Goal: Task Accomplishment & Management: Complete application form

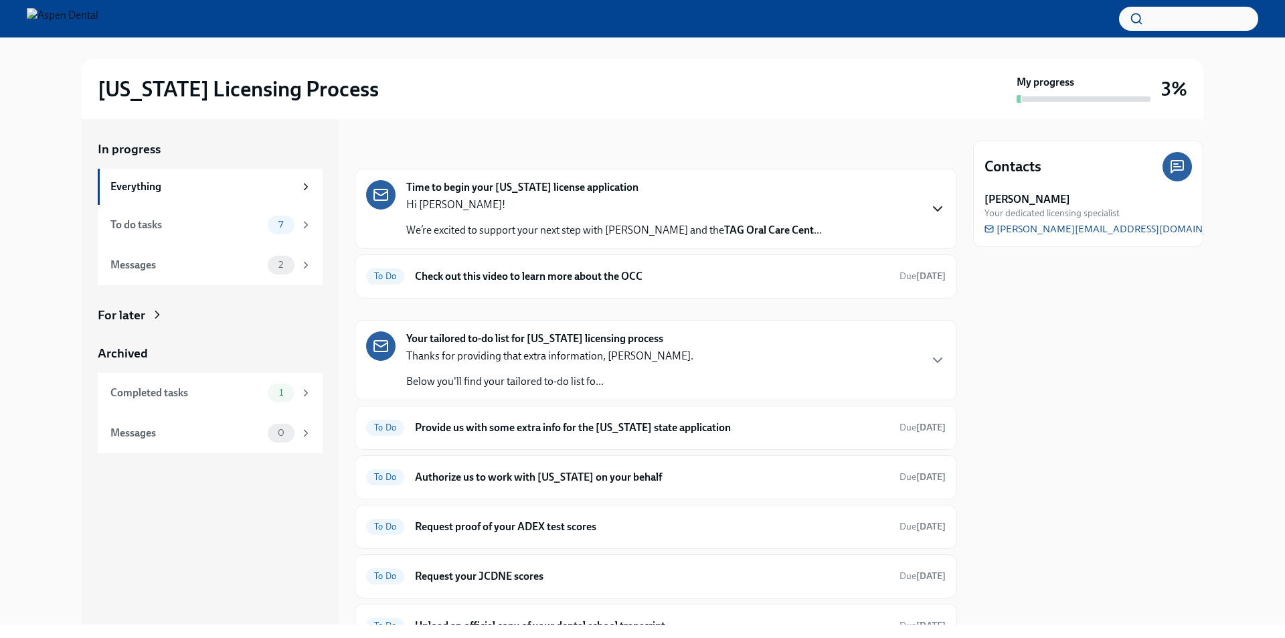
click at [929, 208] on icon "button" at bounding box center [937, 209] width 16 height 16
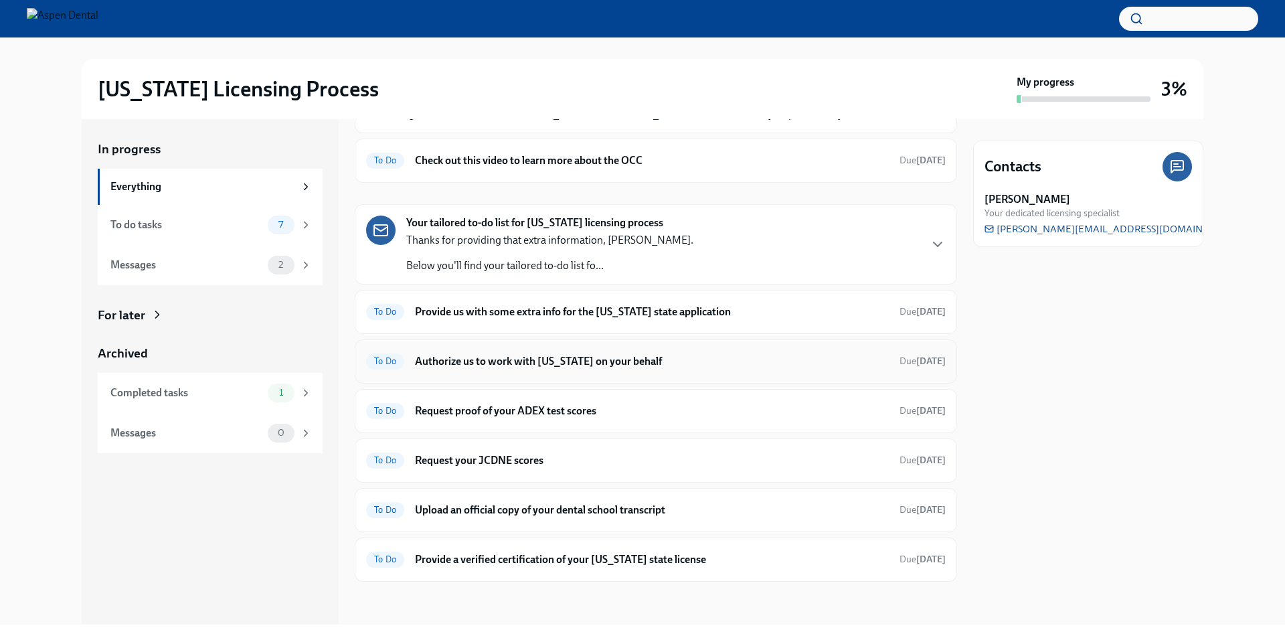
scroll to position [638, 0]
click at [676, 500] on div "To Do Upload an official copy of your dental school transcript Due [DATE]" at bounding box center [655, 509] width 579 height 21
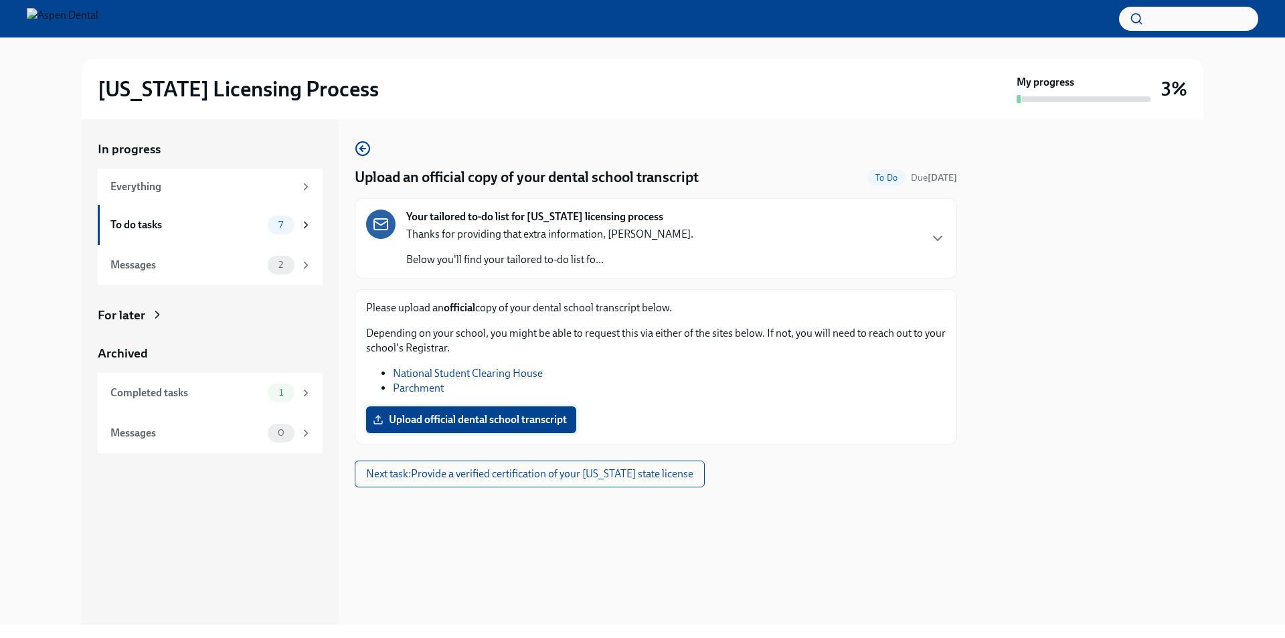
click at [464, 420] on span "Upload official dental school transcript" at bounding box center [470, 419] width 191 height 13
click at [0, 0] on input "Upload official dental school transcript" at bounding box center [0, 0] width 0 height 0
click at [415, 388] on link "Parchment" at bounding box center [418, 387] width 51 height 13
click at [437, 373] on link "National Student Clearing House" at bounding box center [468, 373] width 150 height 13
click at [943, 240] on icon "button" at bounding box center [937, 238] width 16 height 16
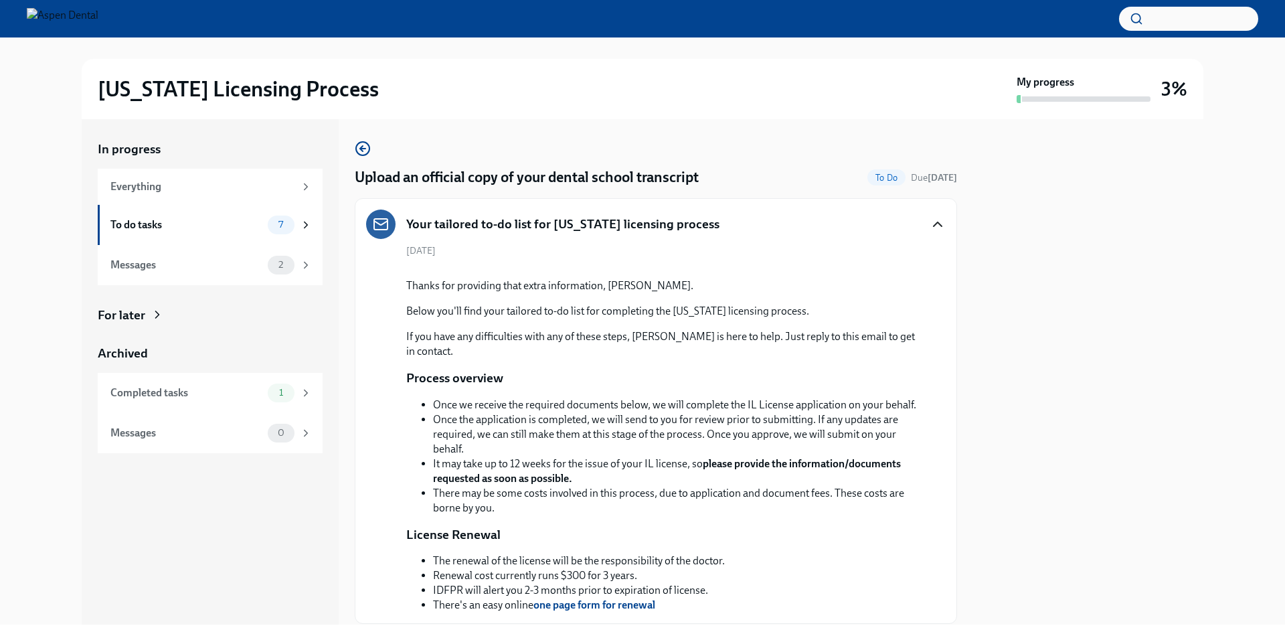
click at [929, 221] on icon "button" at bounding box center [937, 224] width 16 height 16
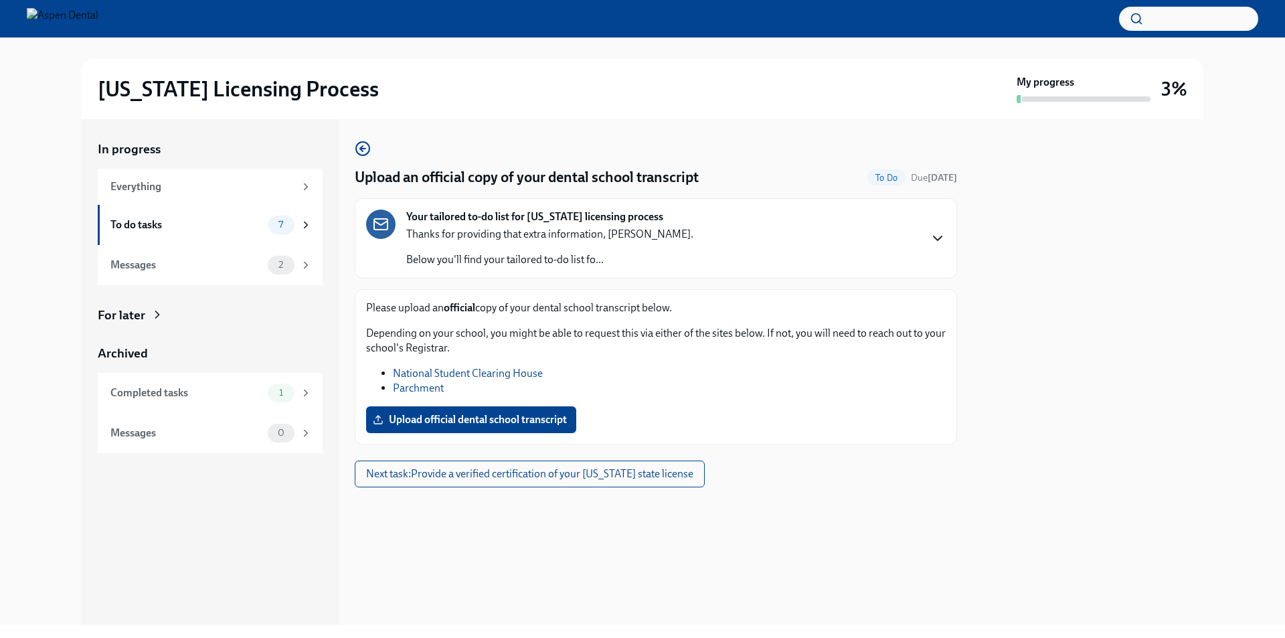
click at [426, 385] on link "Parchment" at bounding box center [418, 387] width 51 height 13
click at [461, 373] on link "National Student Clearing House" at bounding box center [468, 373] width 150 height 13
click at [370, 152] on icon "button" at bounding box center [363, 149] width 16 height 16
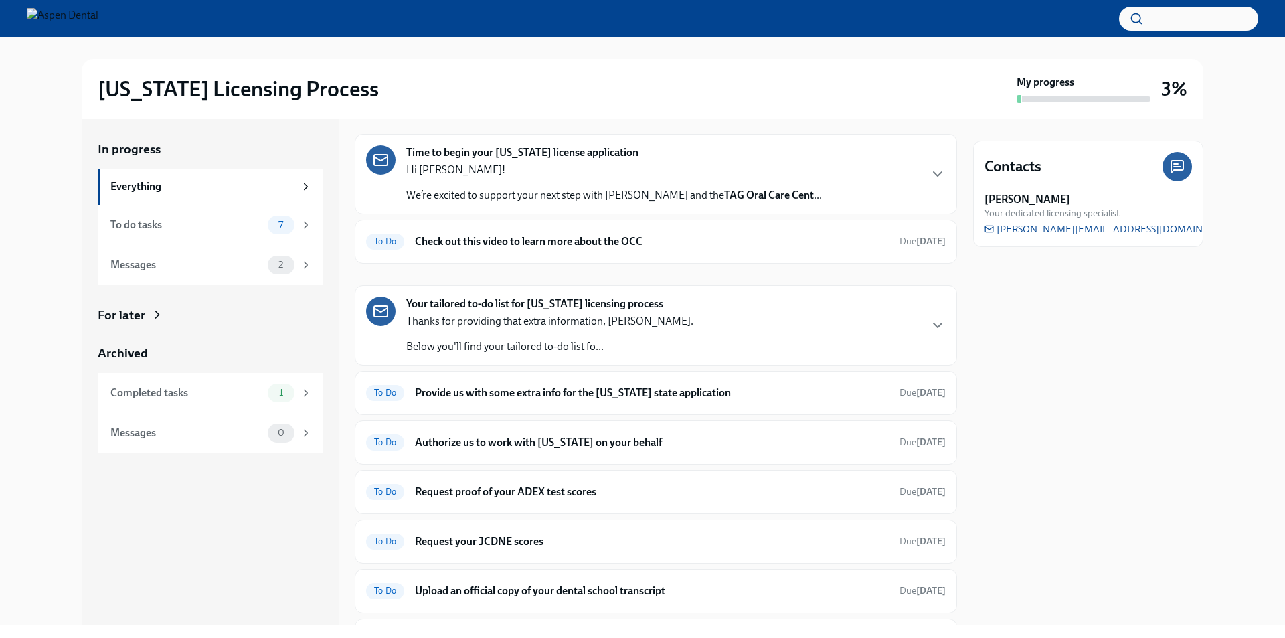
scroll to position [116, 0]
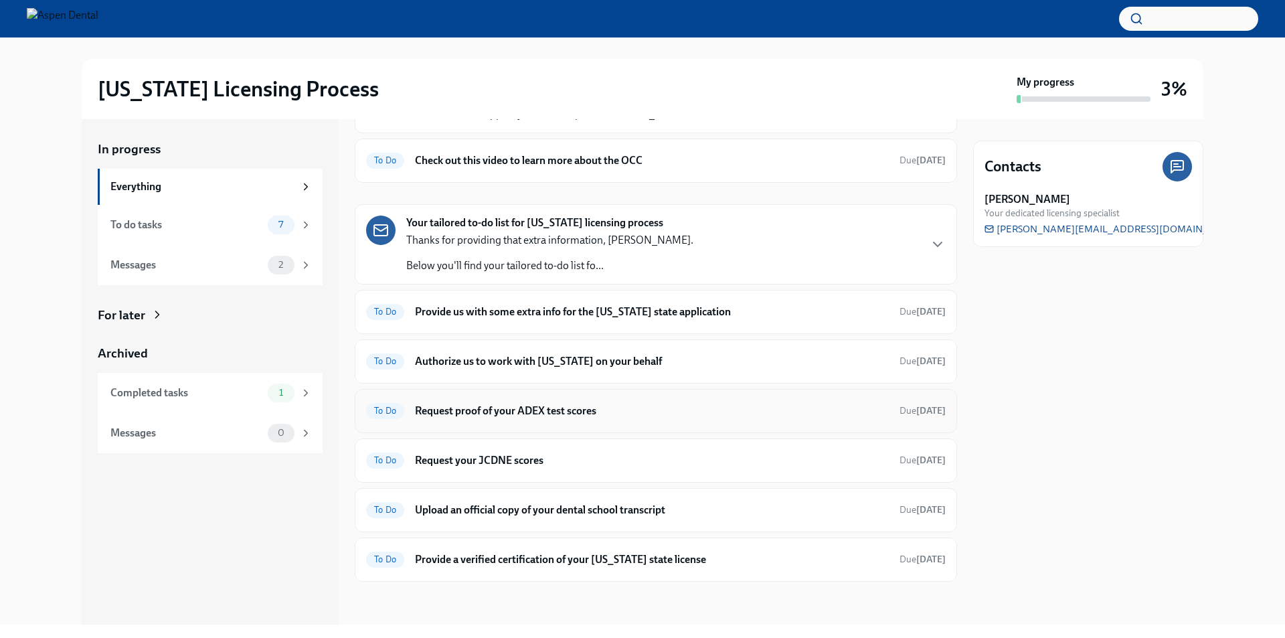
click at [617, 407] on h6 "Request proof of your ADEX test scores" at bounding box center [652, 410] width 474 height 15
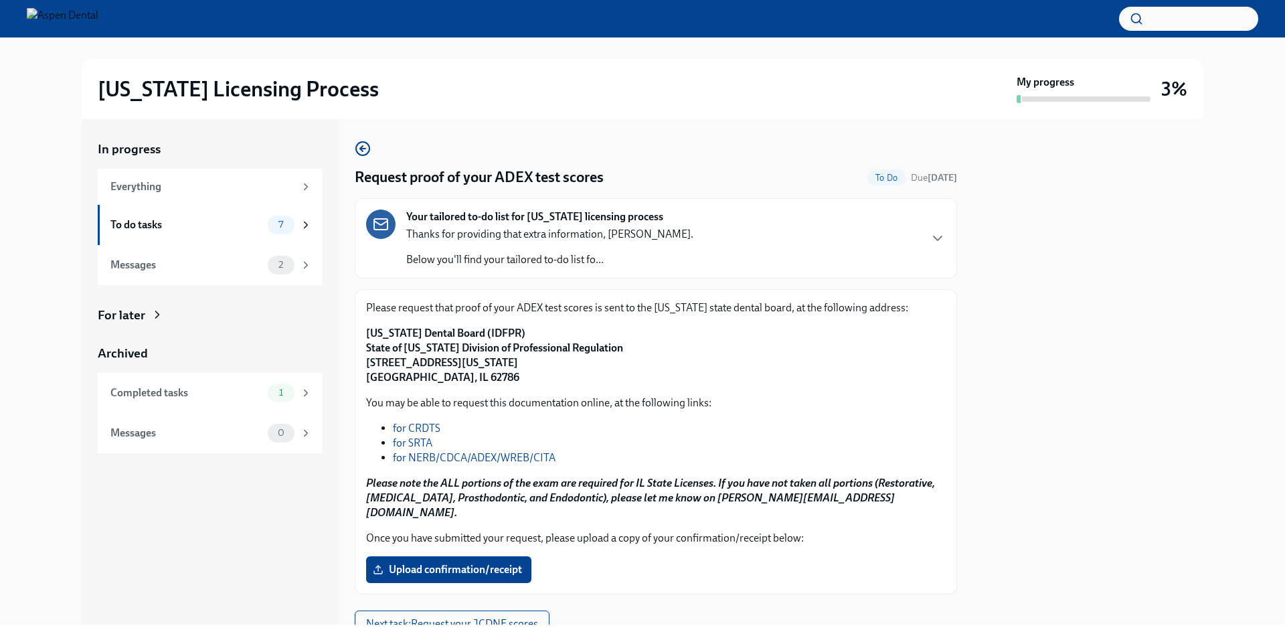
scroll to position [41, 0]
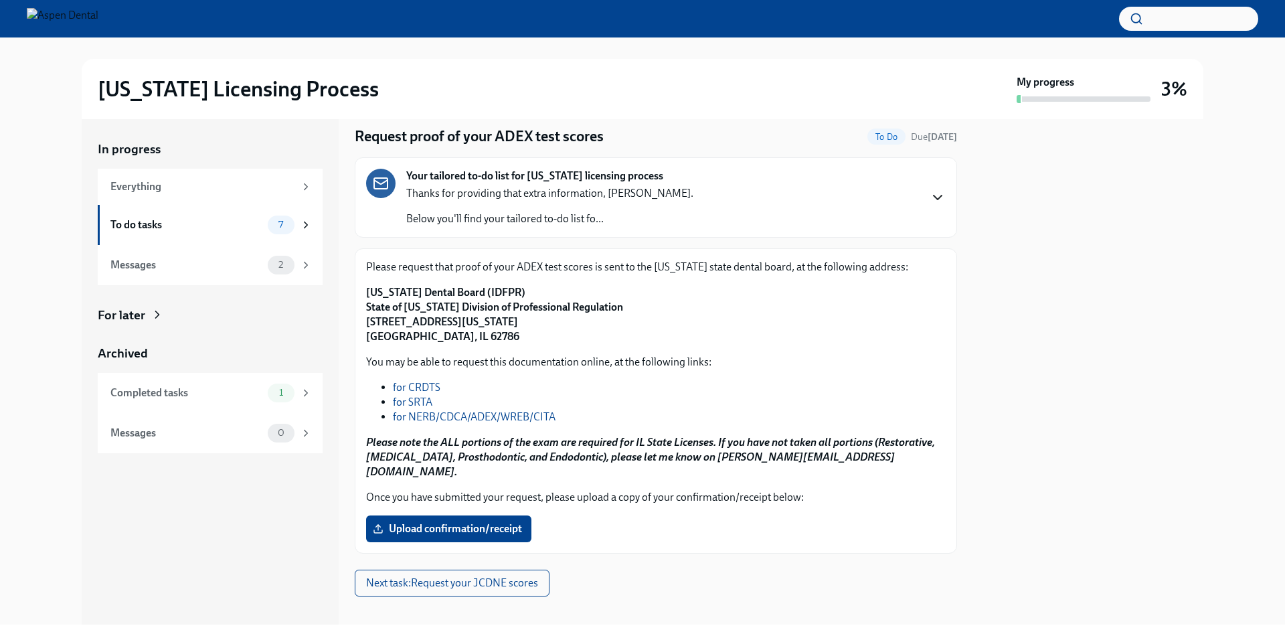
click at [933, 197] on icon "button" at bounding box center [937, 197] width 8 height 4
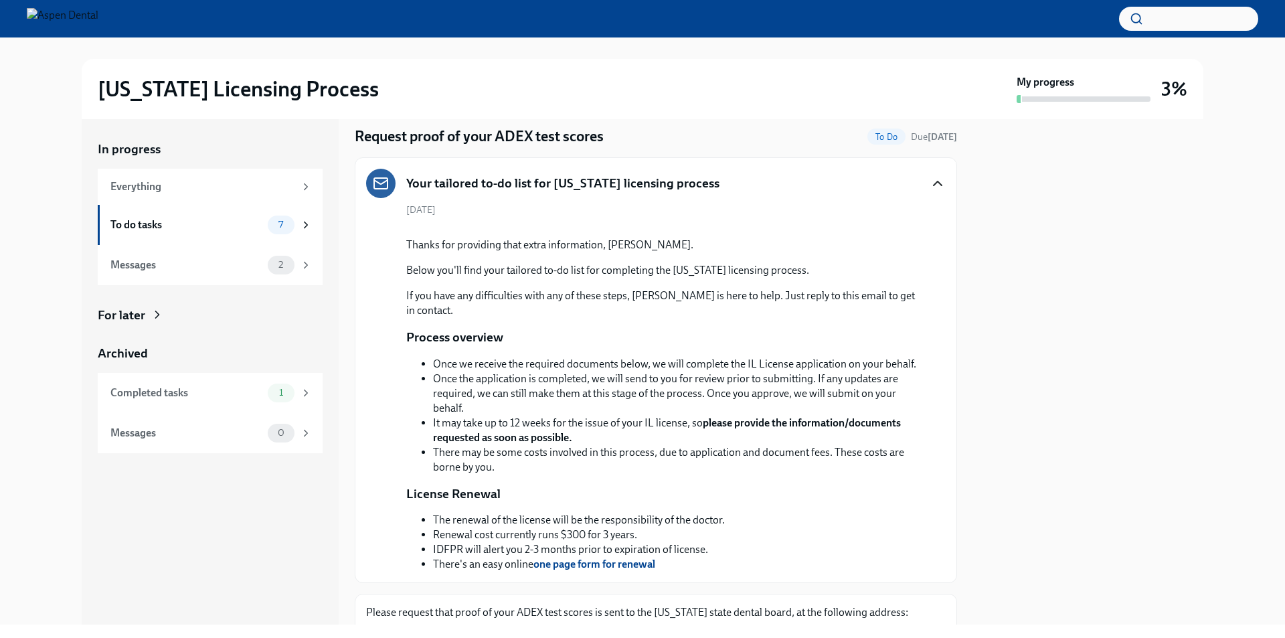
click at [921, 200] on div "Your tailored to-do list for [US_STATE] licensing process [DATE] Thanks for pro…" at bounding box center [655, 370] width 579 height 403
click at [929, 185] on icon "button" at bounding box center [937, 183] width 16 height 16
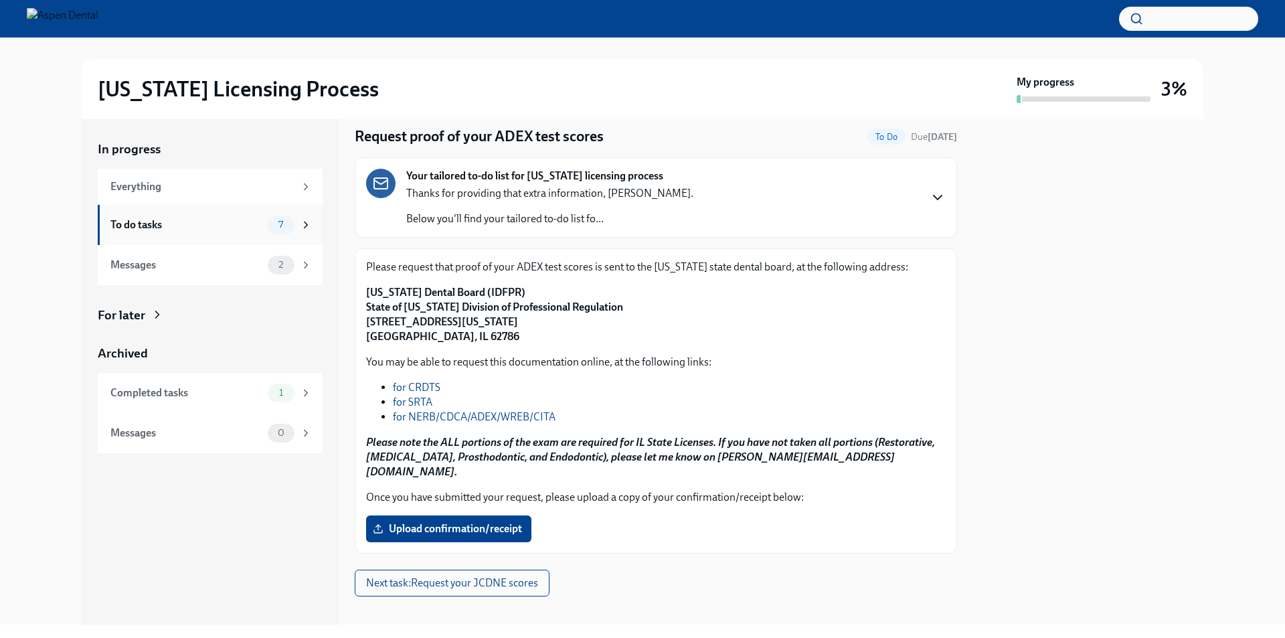
click at [259, 223] on div "To do tasks" at bounding box center [186, 224] width 152 height 15
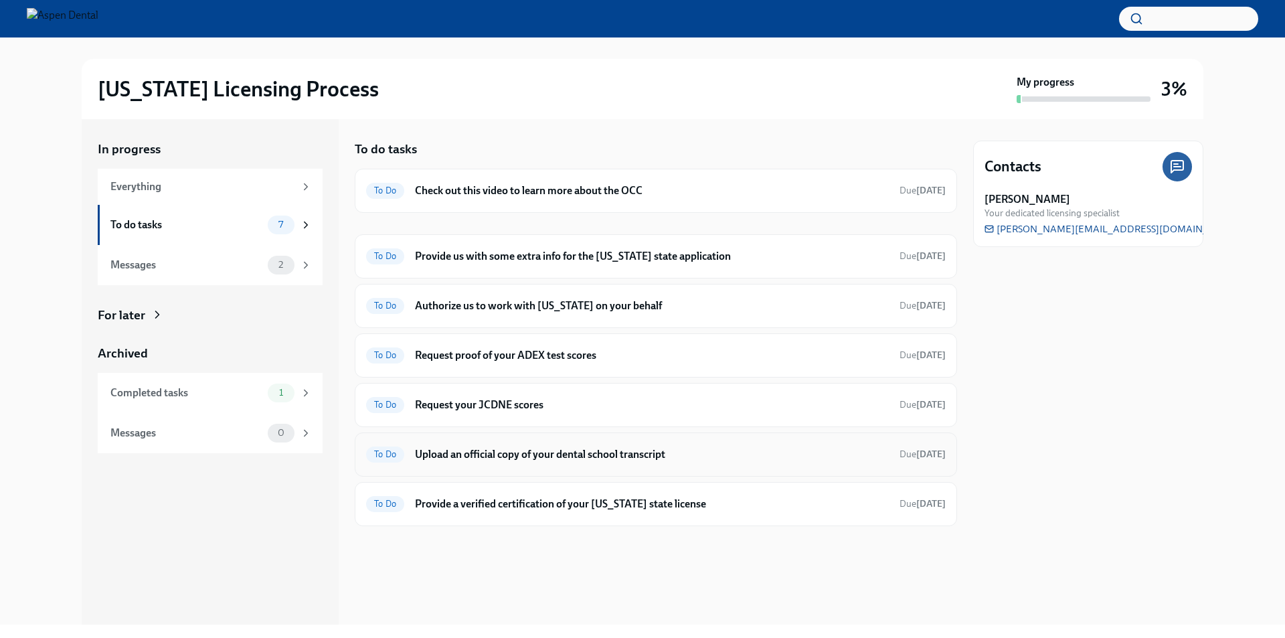
click at [500, 456] on h6 "Upload an official copy of your dental school transcript" at bounding box center [652, 454] width 474 height 15
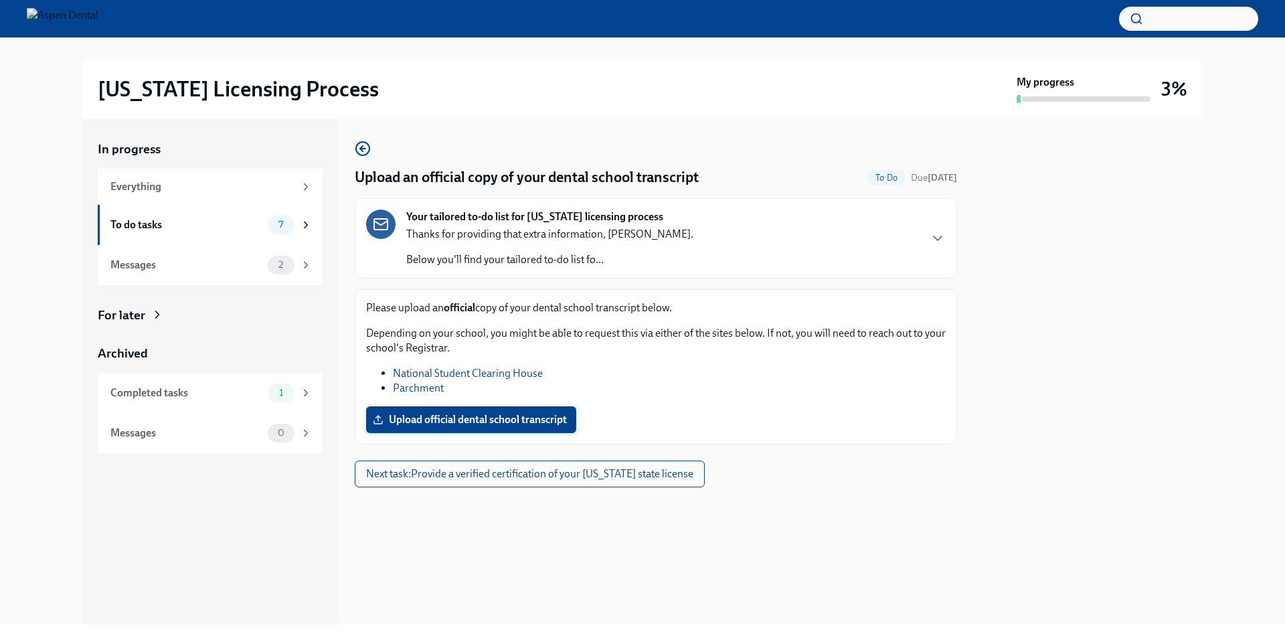
click at [451, 422] on span "Upload official dental school transcript" at bounding box center [470, 419] width 191 height 13
click at [0, 0] on input "Upload official dental school transcript" at bounding box center [0, 0] width 0 height 0
click at [286, 220] on span "7" at bounding box center [280, 224] width 21 height 10
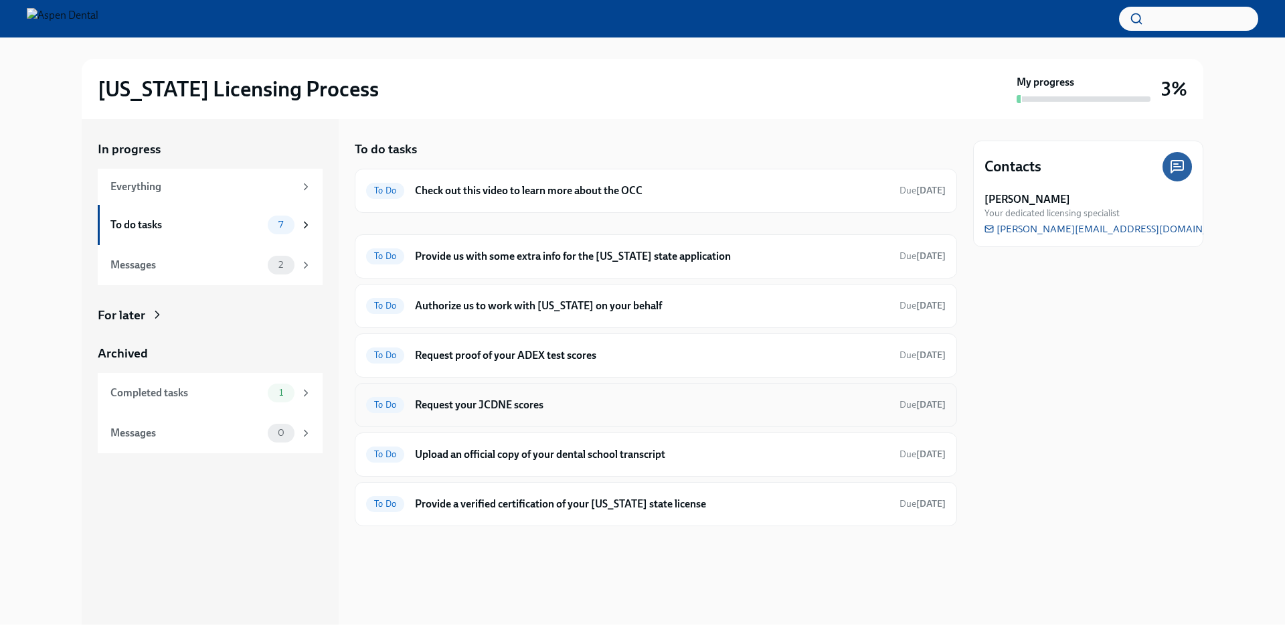
click at [568, 400] on h6 "Request your JCDNE scores" at bounding box center [652, 404] width 474 height 15
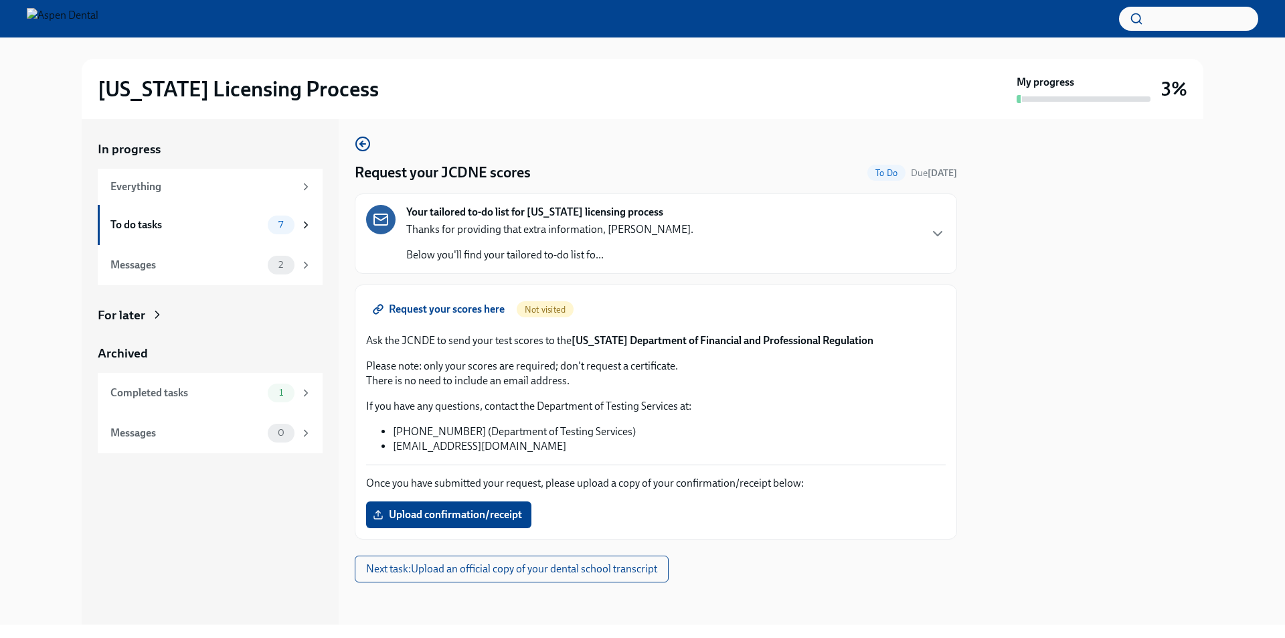
scroll to position [5, 0]
drag, startPoint x: 401, startPoint y: 339, endPoint x: 604, endPoint y: 349, distance: 202.9
click at [604, 349] on div "Request your scores here Not visited Ask the JCNDE to send your test scores to …" at bounding box center [655, 411] width 579 height 232
click at [599, 398] on p "If you have any questions, contact the Department of Testing Services at:" at bounding box center [655, 405] width 579 height 15
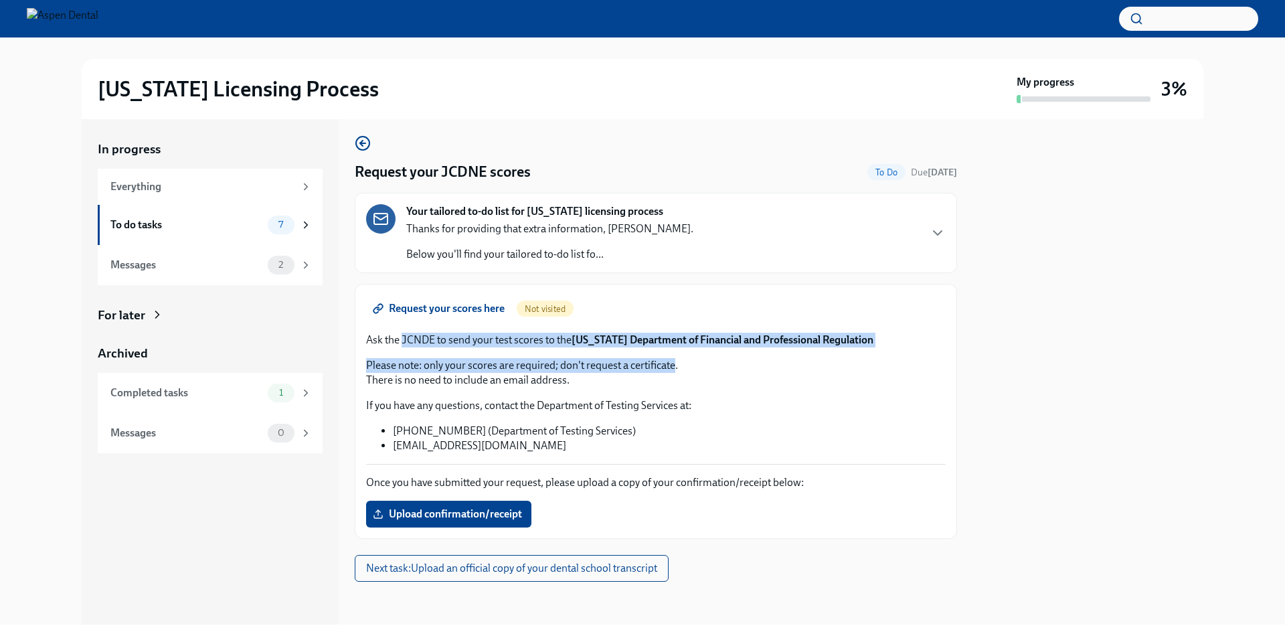
drag, startPoint x: 403, startPoint y: 337, endPoint x: 672, endPoint y: 363, distance: 270.8
click at [672, 363] on div "Request your scores here Not visited Ask the JCNDE to send your test scores to …" at bounding box center [655, 411] width 579 height 232
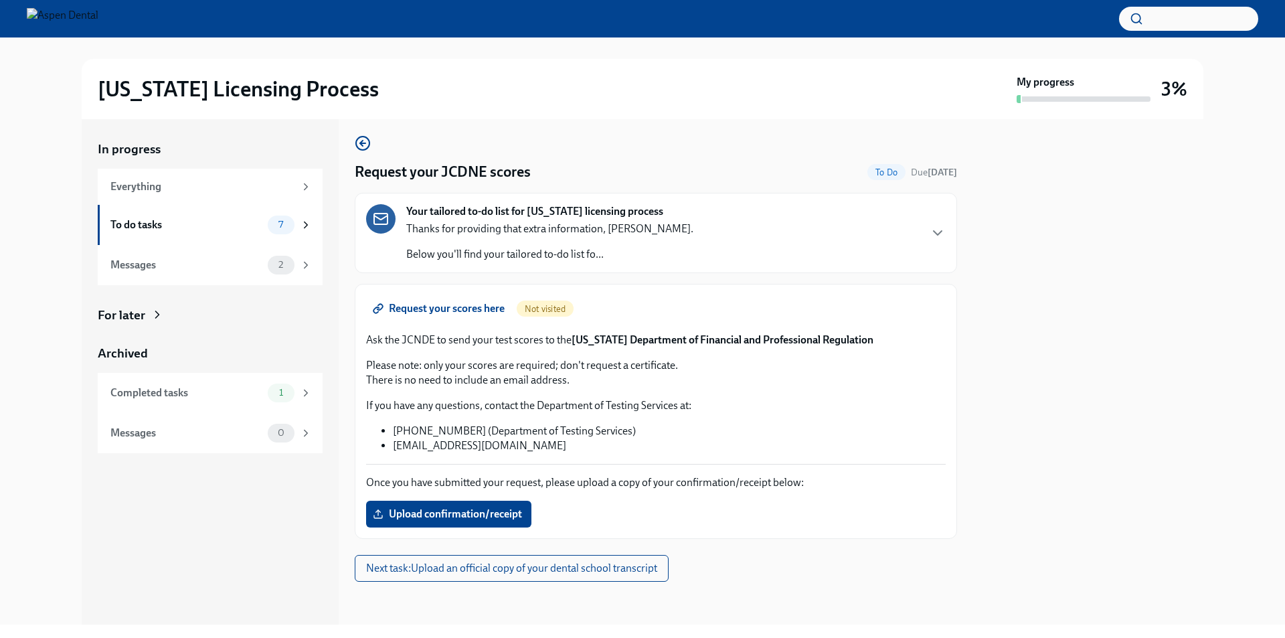
click at [739, 420] on div "If you have any questions, contact the Department of Testing Services at: [PHON…" at bounding box center [655, 425] width 579 height 55
drag, startPoint x: 407, startPoint y: 339, endPoint x: 523, endPoint y: 385, distance: 124.4
click at [439, 342] on p "Ask the JCNDE to send your test scores to the [US_STATE] Department of Financia…" at bounding box center [655, 340] width 579 height 15
click at [553, 392] on div "Request your scores here Not visited Ask the JCNDE to send your test scores to …" at bounding box center [655, 411] width 579 height 232
drag, startPoint x: 399, startPoint y: 427, endPoint x: 741, endPoint y: 427, distance: 341.9
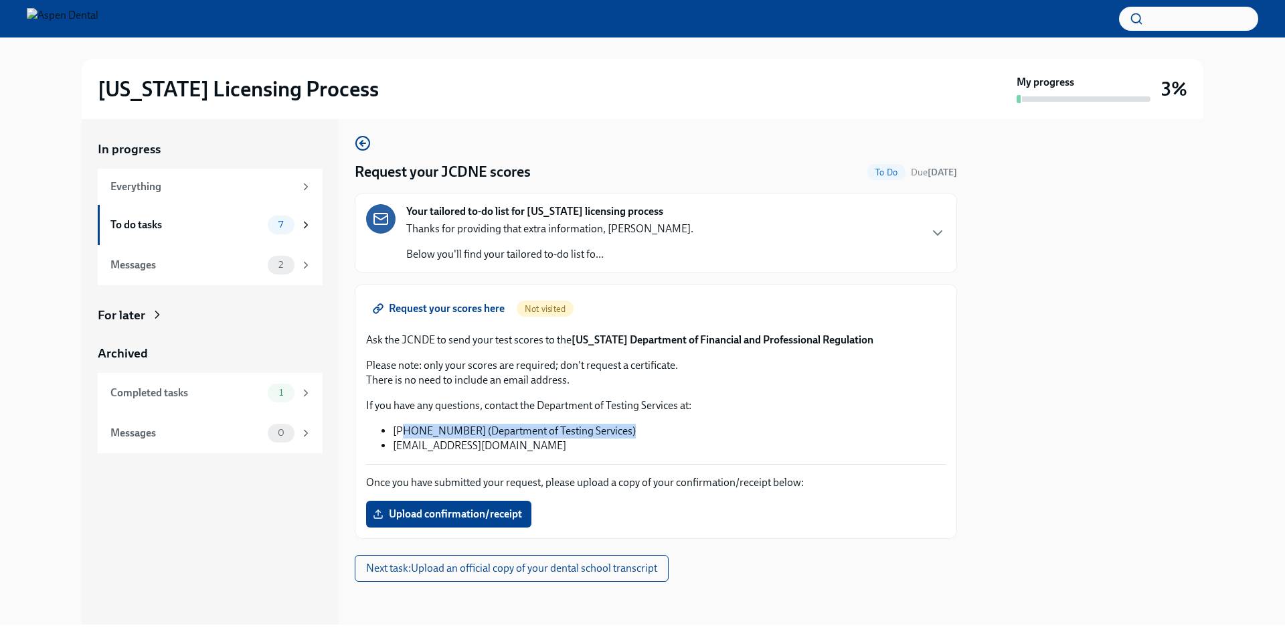
click at [732, 427] on li "[PHONE_NUMBER] (Department of Testing Services)" at bounding box center [669, 431] width 553 height 15
click at [707, 415] on div "If you have any questions, contact the Department of Testing Services at: [PHON…" at bounding box center [655, 425] width 579 height 55
click at [708, 415] on div "If you have any questions, contact the Department of Testing Services at: [PHON…" at bounding box center [655, 425] width 579 height 55
click at [466, 305] on span "Request your scores here" at bounding box center [439, 308] width 129 height 13
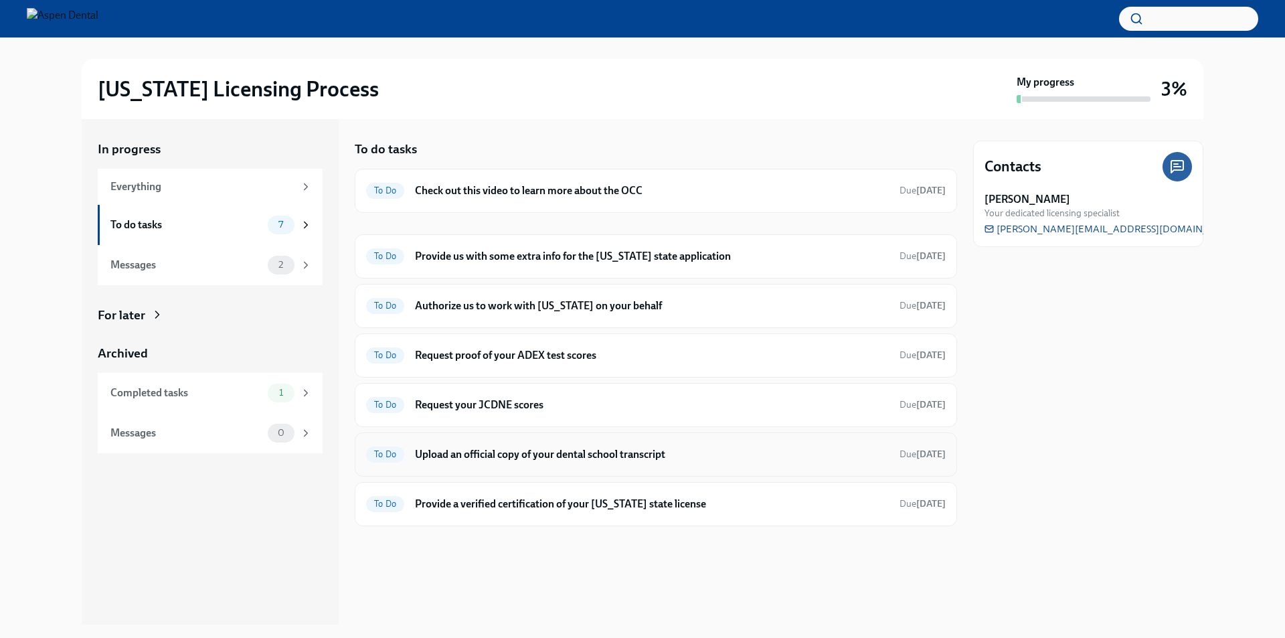
click at [513, 454] on h6 "Upload an official copy of your dental school transcript" at bounding box center [652, 454] width 474 height 15
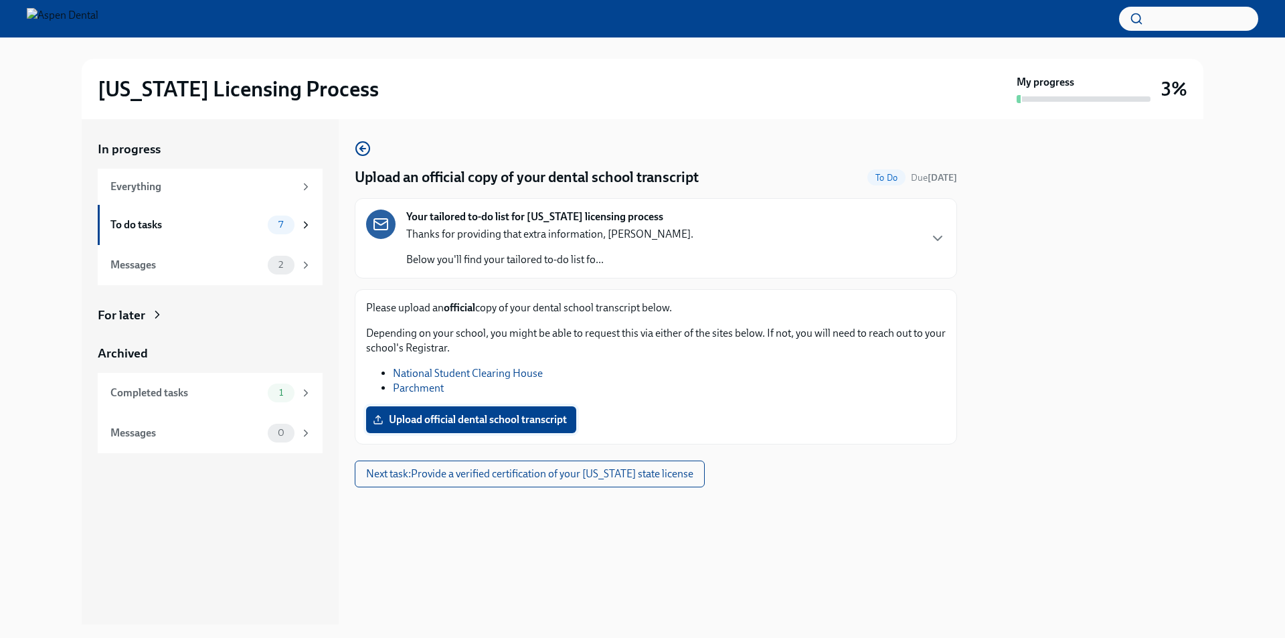
click at [476, 426] on span "Upload official dental school transcript" at bounding box center [470, 419] width 191 height 13
click at [0, 0] on input "Upload official dental school transcript" at bounding box center [0, 0] width 0 height 0
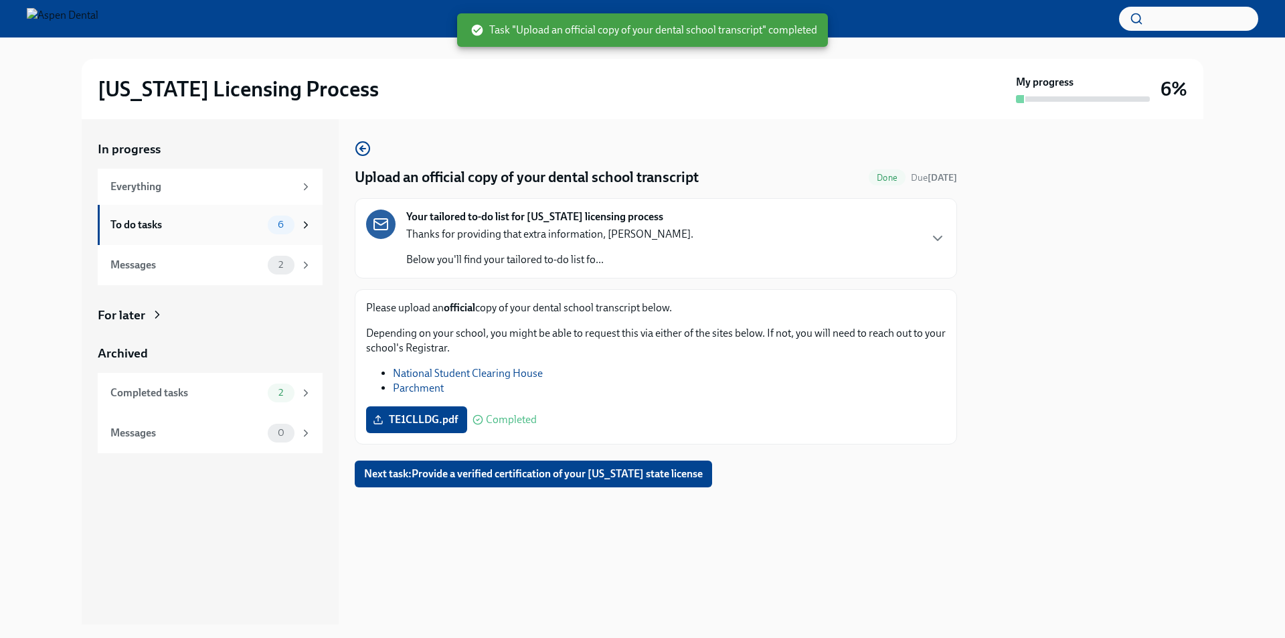
click at [270, 228] on span "6" at bounding box center [281, 224] width 22 height 10
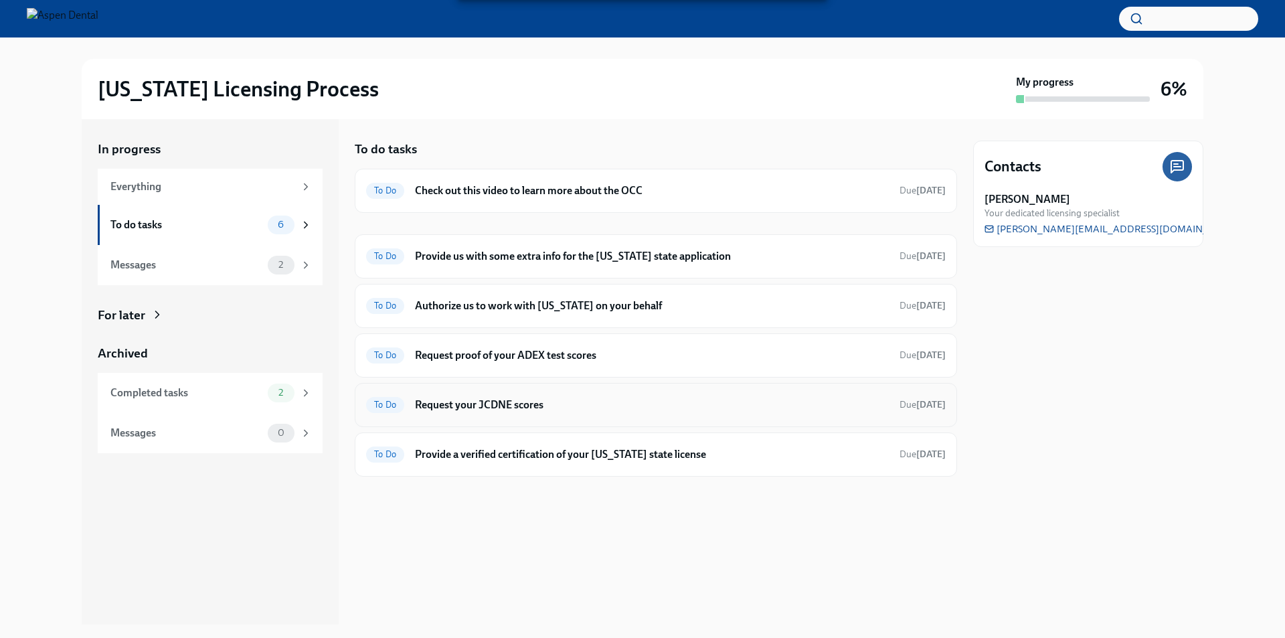
click at [678, 406] on h6 "Request your JCDNE scores" at bounding box center [652, 404] width 474 height 15
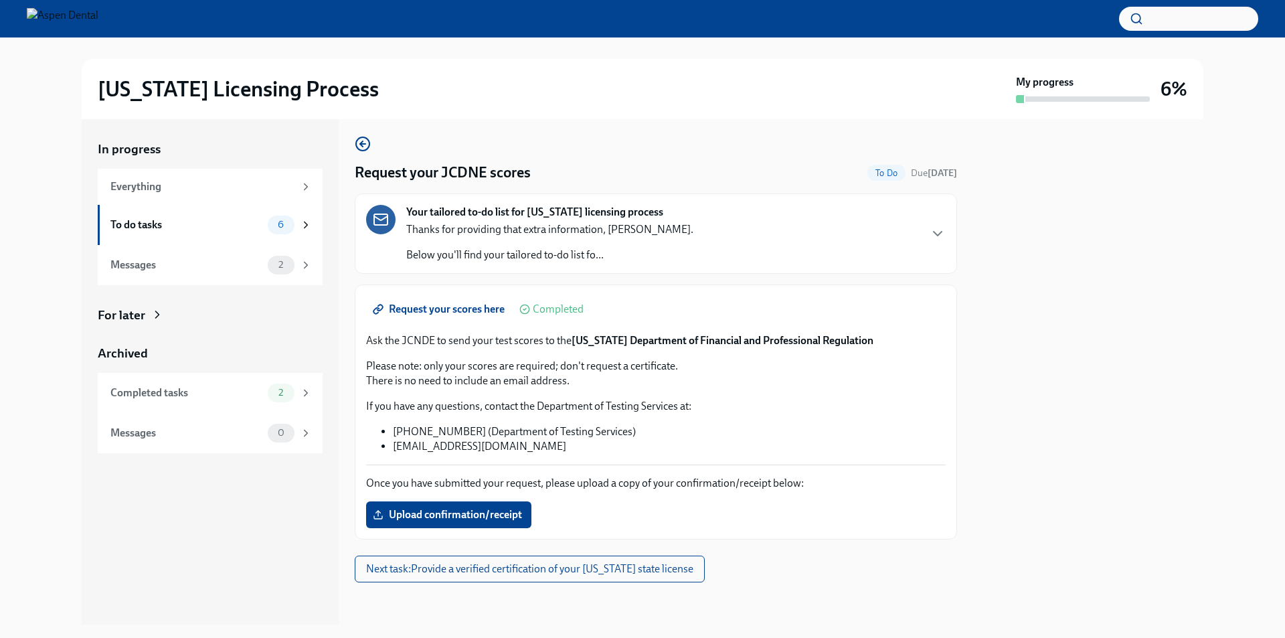
scroll to position [5, 0]
click at [265, 391] on div "Completed tasks 2" at bounding box center [210, 392] width 201 height 19
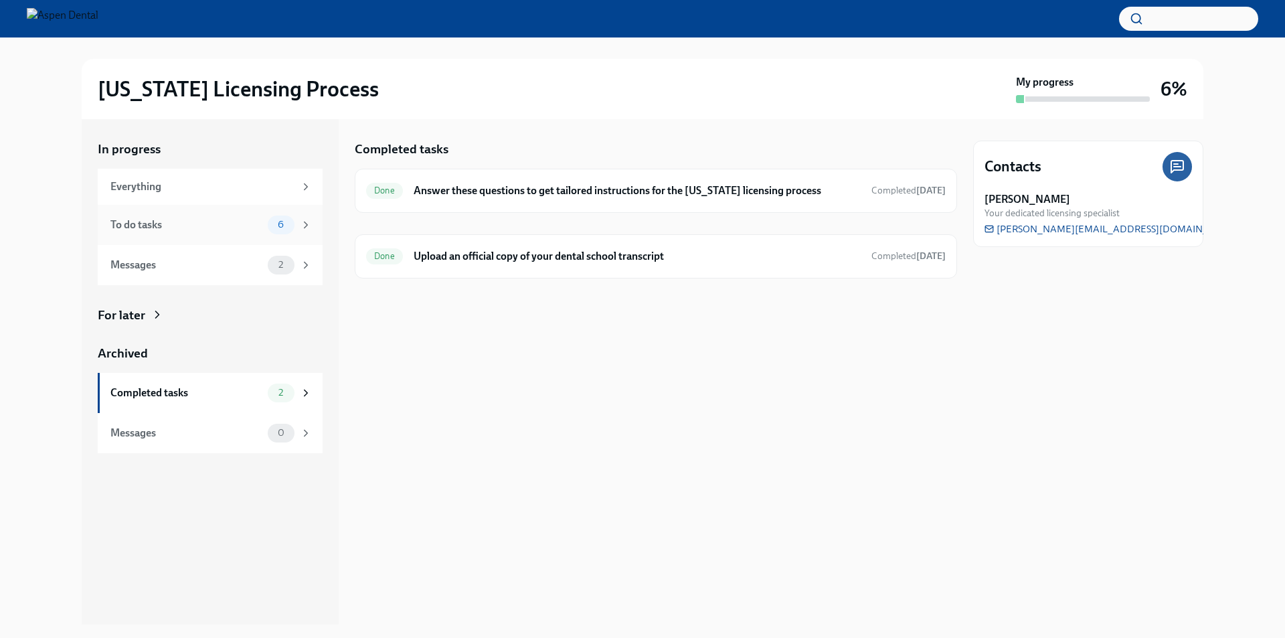
click at [261, 236] on div "To do tasks 6" at bounding box center [210, 225] width 225 height 40
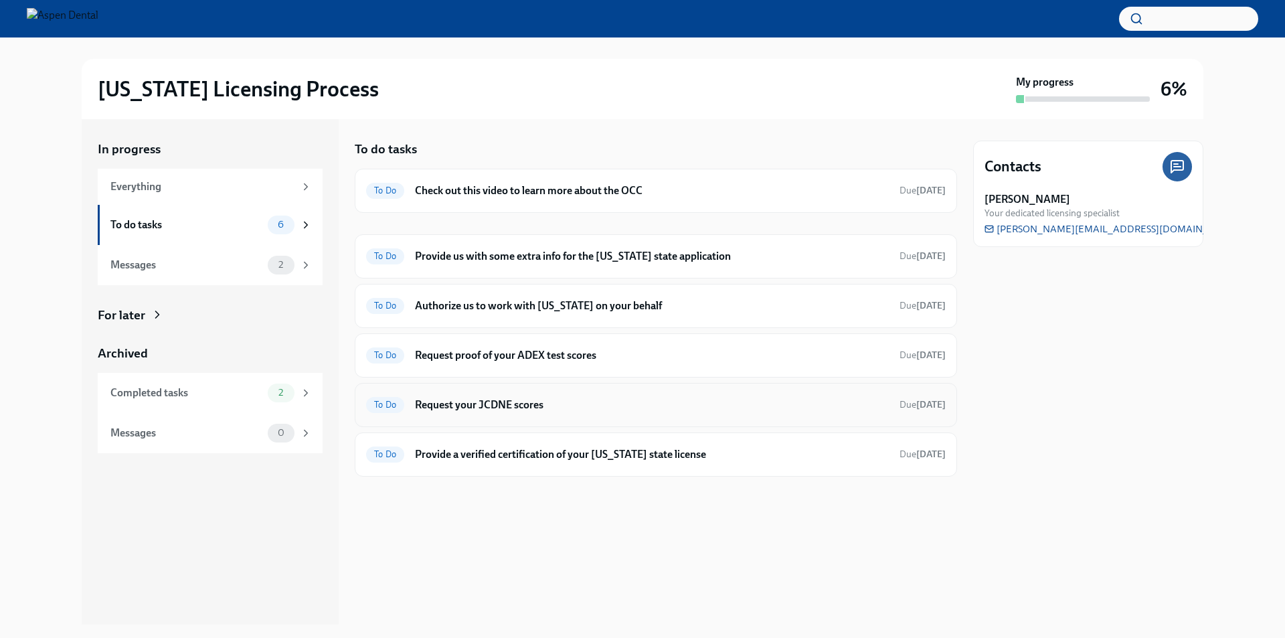
click at [558, 409] on h6 "Request your JCDNE scores" at bounding box center [652, 404] width 474 height 15
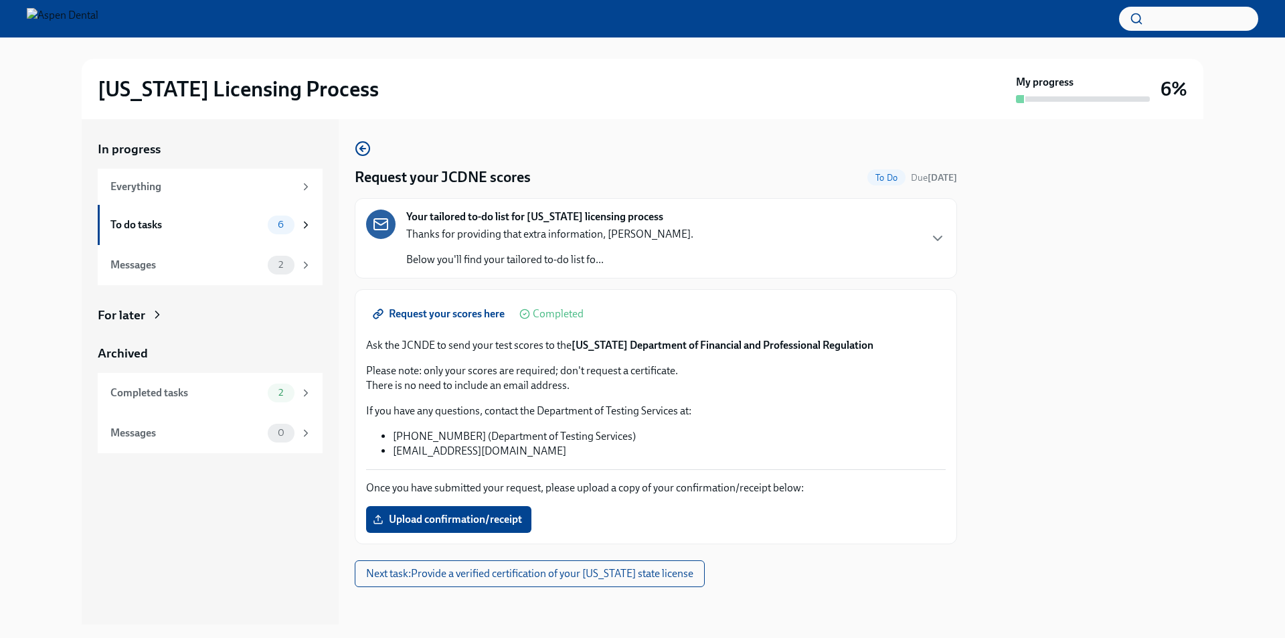
click at [454, 307] on span "Request your scores here" at bounding box center [439, 313] width 129 height 13
click at [474, 318] on span "Request your scores here" at bounding box center [439, 313] width 129 height 13
drag, startPoint x: 441, startPoint y: 177, endPoint x: 567, endPoint y: 191, distance: 126.6
click at [567, 191] on div "Request your JCDNE scores To Do Due [DATE] Your tailored to-do list for [US_STA…" at bounding box center [656, 342] width 602 height 403
copy h4 "JCDNE scores"
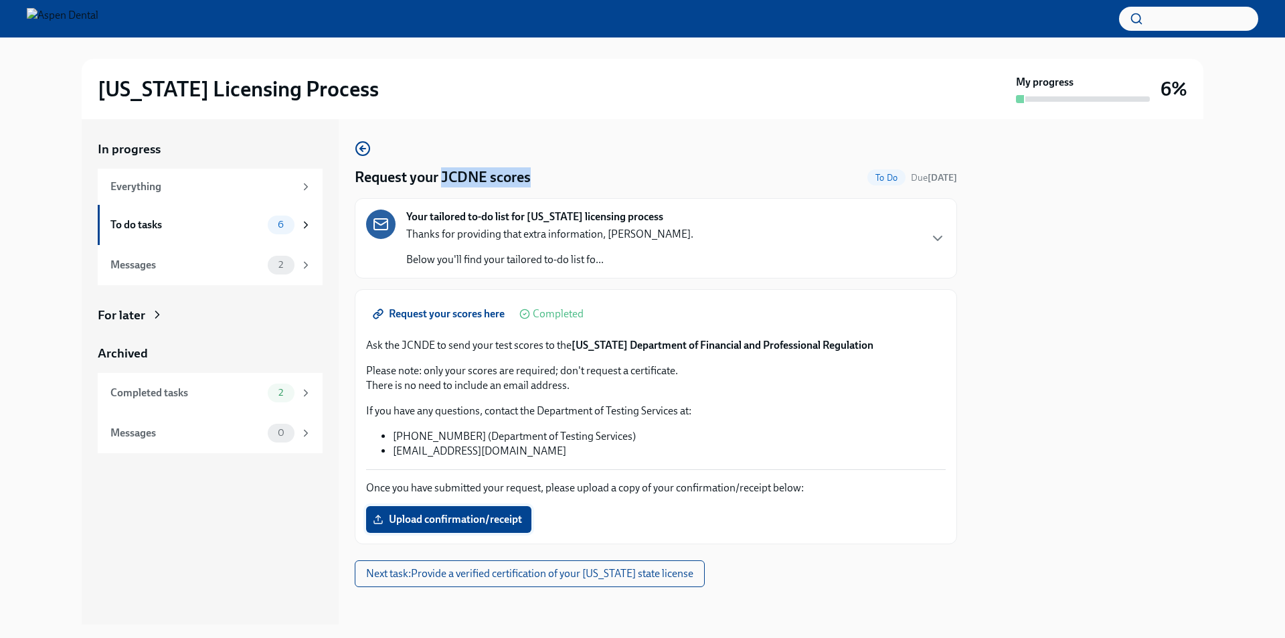
click at [439, 512] on label "Upload confirmation/receipt" at bounding box center [448, 519] width 165 height 27
click at [0, 0] on input "Upload confirmation/receipt" at bounding box center [0, 0] width 0 height 0
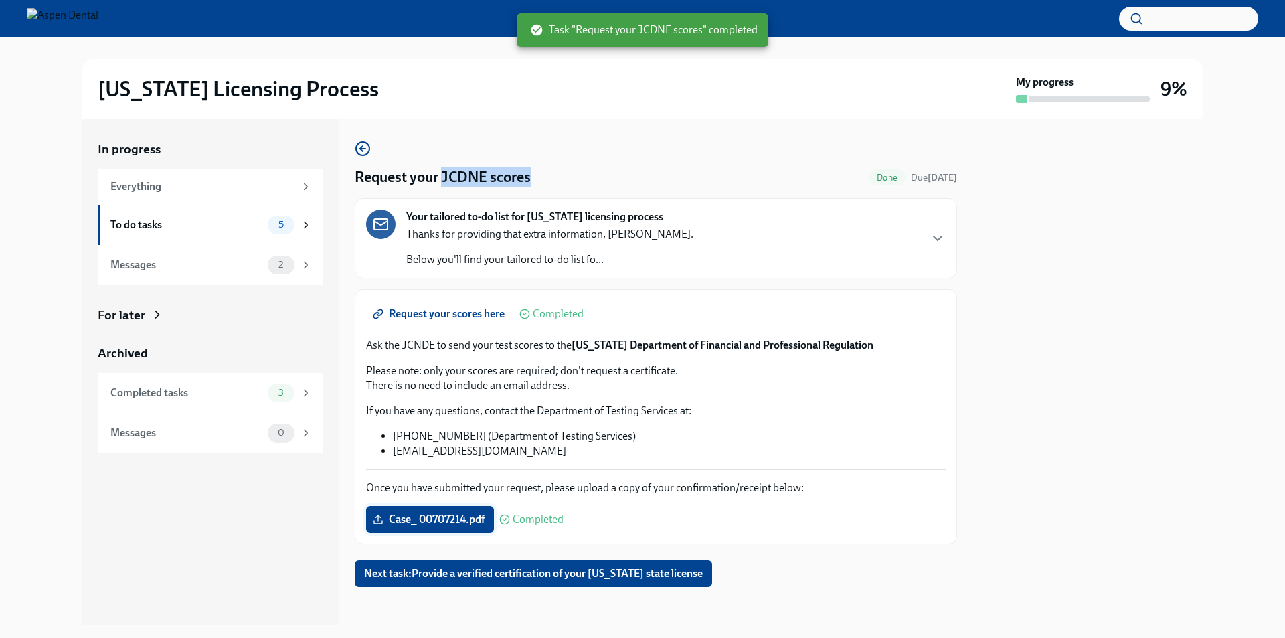
click at [472, 520] on span "Case_ 00707214.pdf" at bounding box center [429, 519] width 109 height 13
click at [0, 0] on input "Case_ 00707214.pdf" at bounding box center [0, 0] width 0 height 0
click at [377, 515] on icon at bounding box center [378, 519] width 11 height 11
click at [0, 0] on input "Case_ 00707214.pdf" at bounding box center [0, 0] width 0 height 0
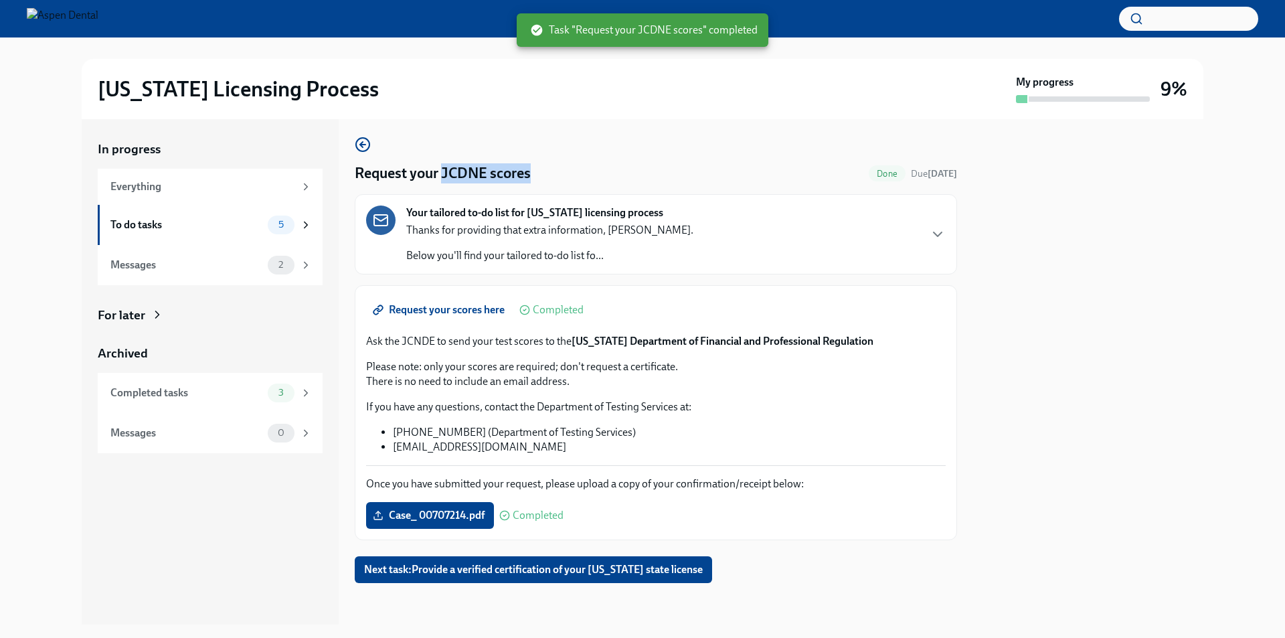
scroll to position [5, 0]
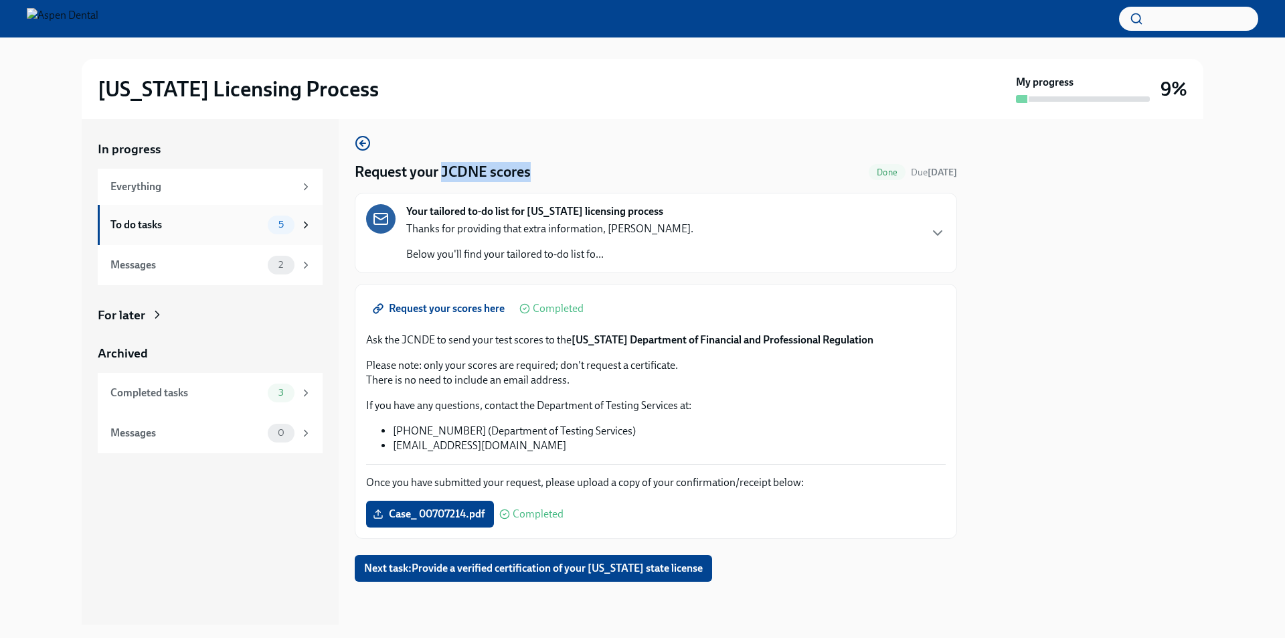
click at [275, 225] on span "5" at bounding box center [280, 224] width 21 height 10
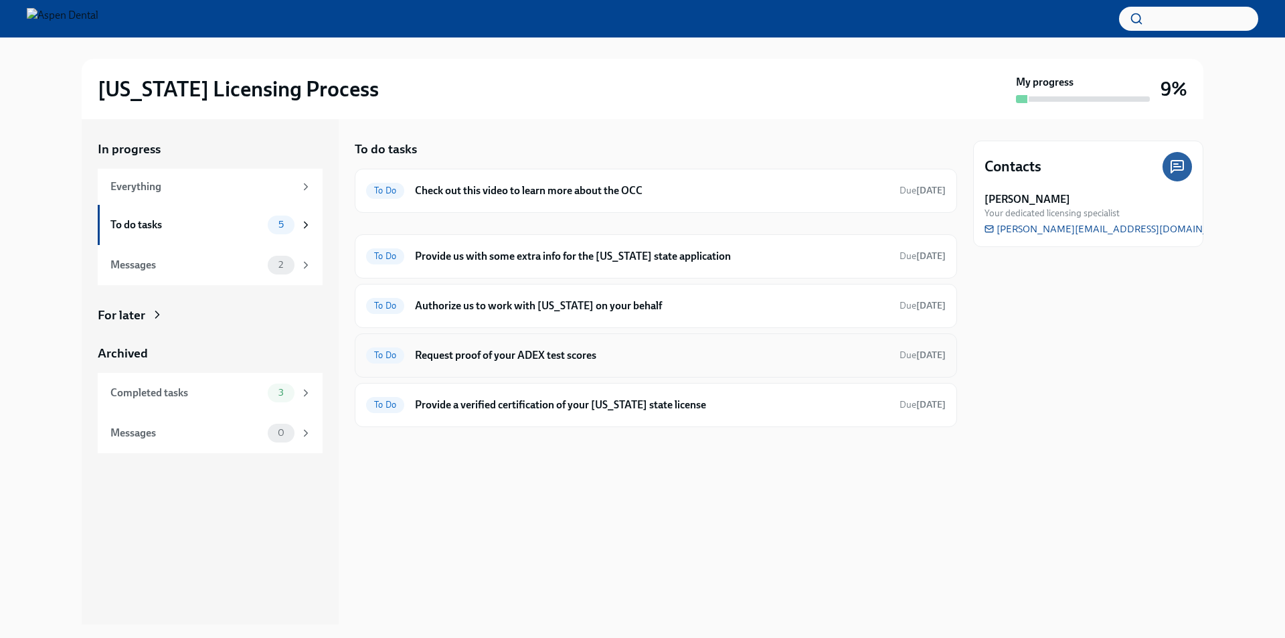
click at [523, 361] on h6 "Request proof of your ADEX test scores" at bounding box center [652, 355] width 474 height 15
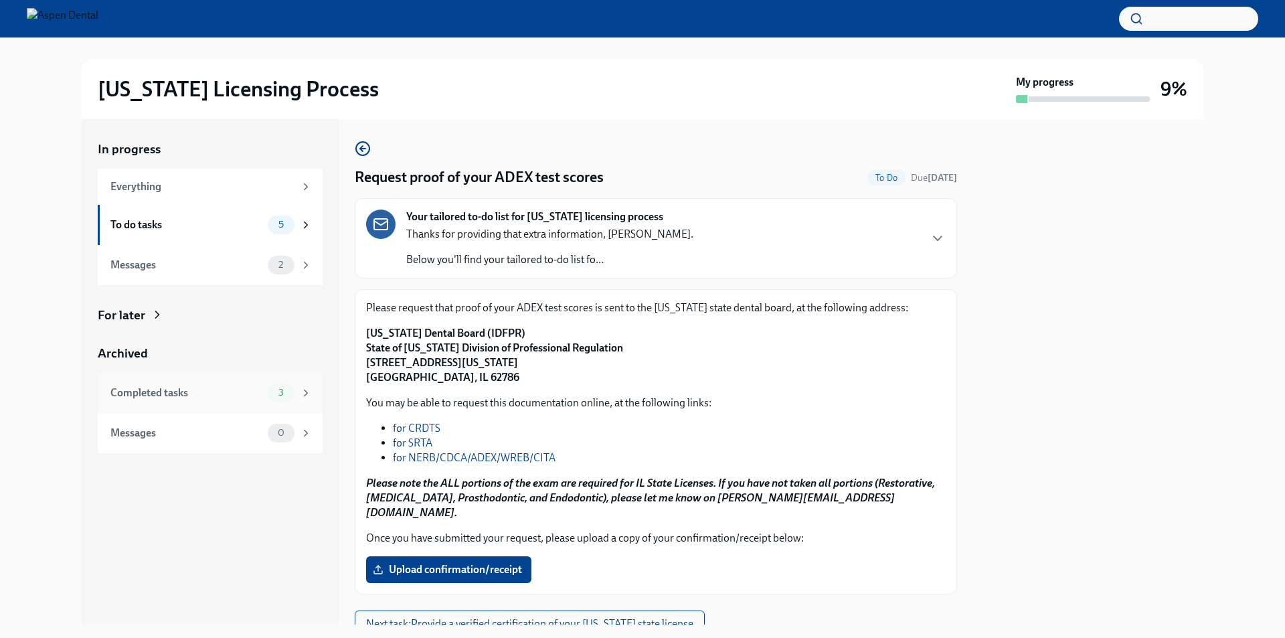
click at [283, 390] on span "3" at bounding box center [280, 392] width 21 height 10
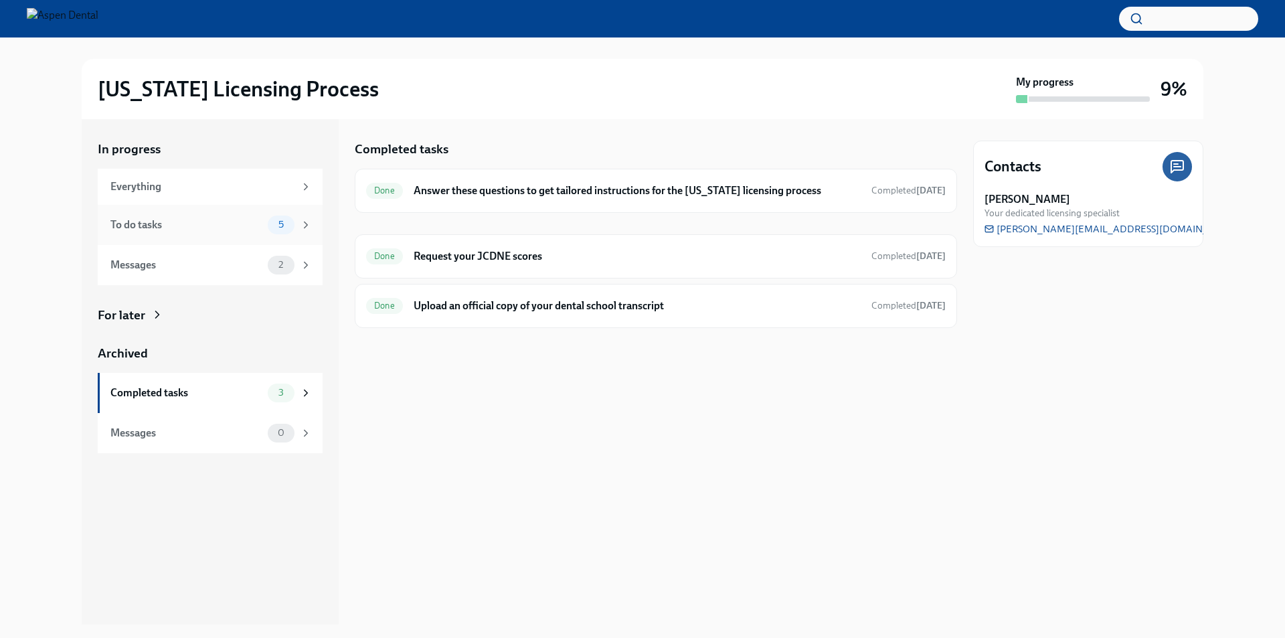
click at [281, 221] on span "5" at bounding box center [280, 224] width 21 height 10
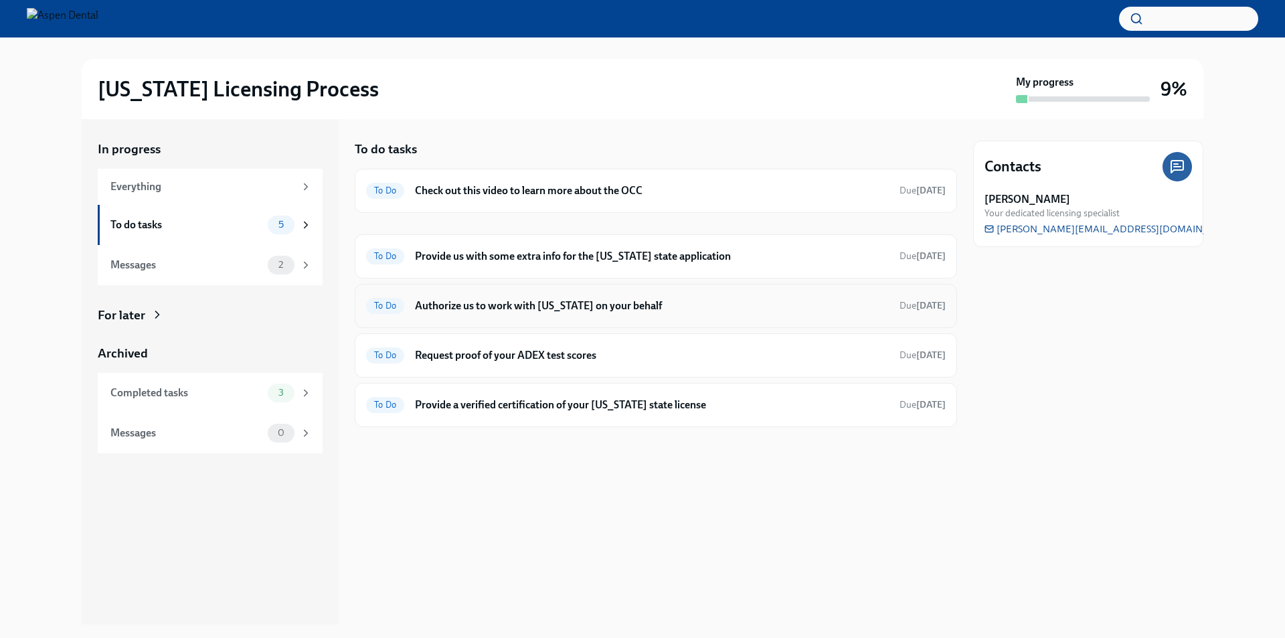
click at [591, 311] on h6 "Authorize us to work with [US_STATE] on your behalf" at bounding box center [652, 305] width 474 height 15
click at [661, 399] on h6 "Provide a verified certification of your [US_STATE] state license" at bounding box center [652, 404] width 474 height 15
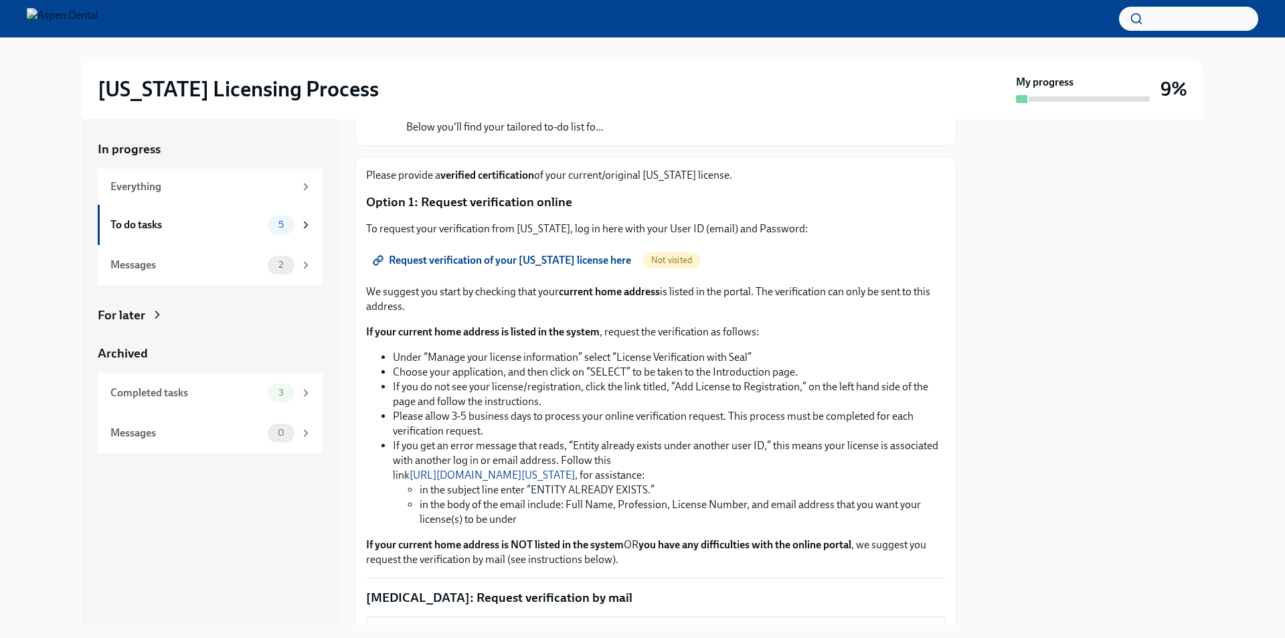
scroll to position [134, 0]
click at [557, 264] on span "Request verification of your [US_STATE] license here" at bounding box center [503, 258] width 256 height 13
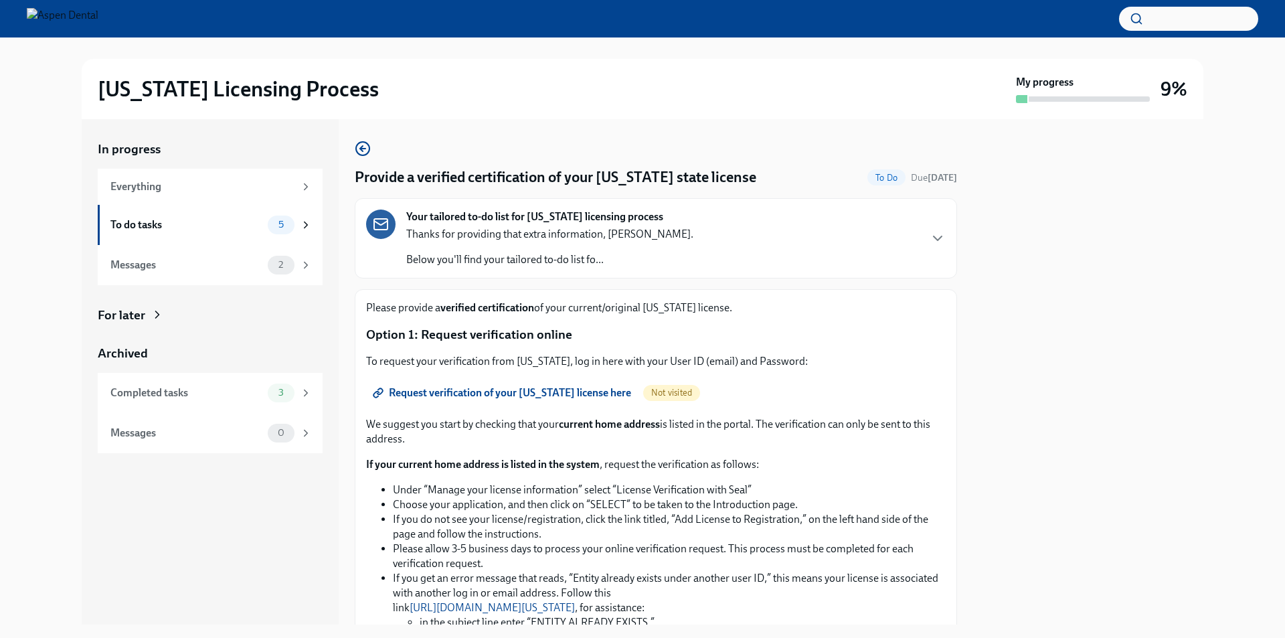
scroll to position [67, 0]
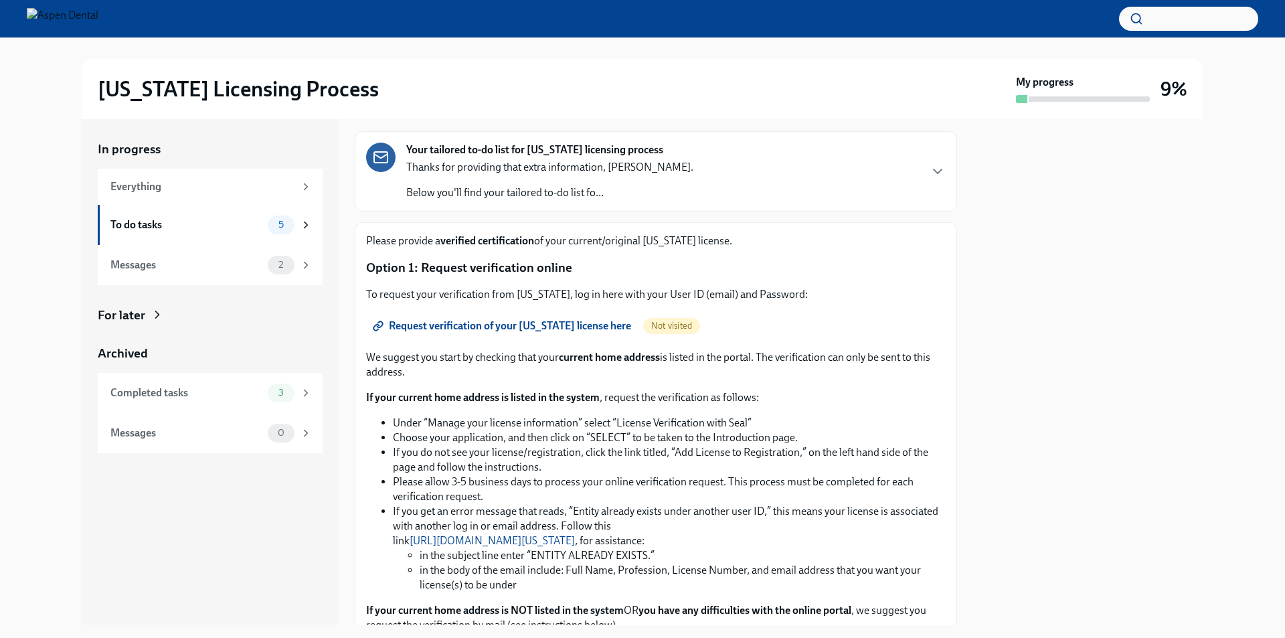
click at [507, 320] on span "Request verification of your [US_STATE] license here" at bounding box center [503, 325] width 256 height 13
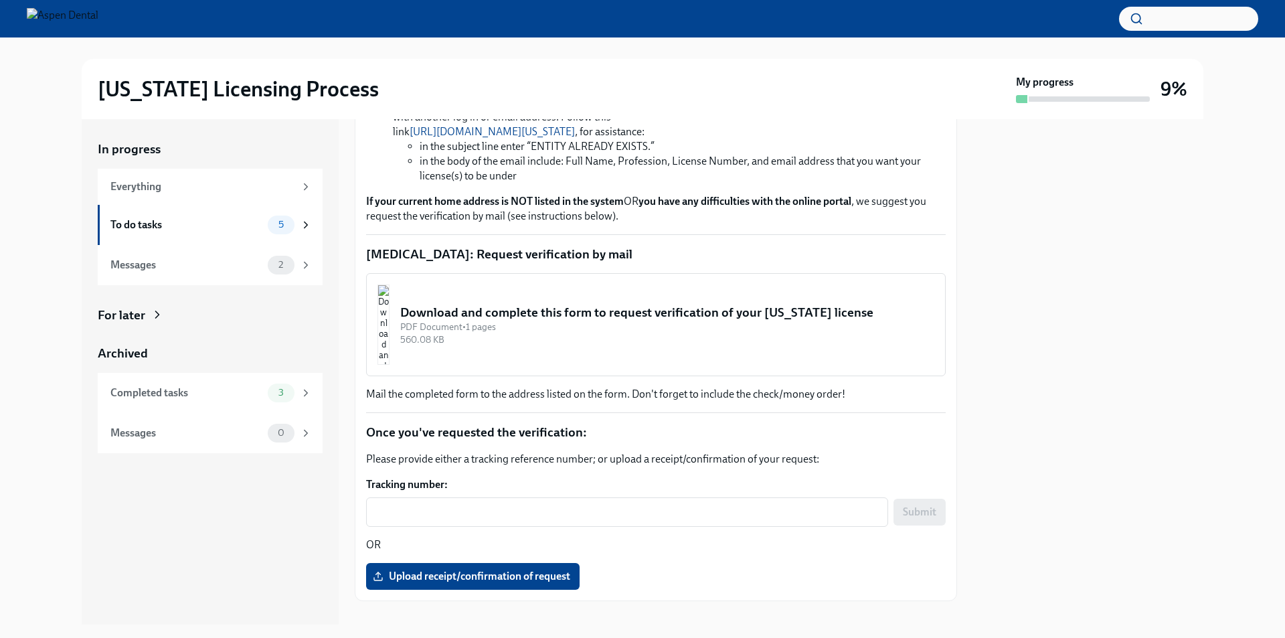
scroll to position [495, 0]
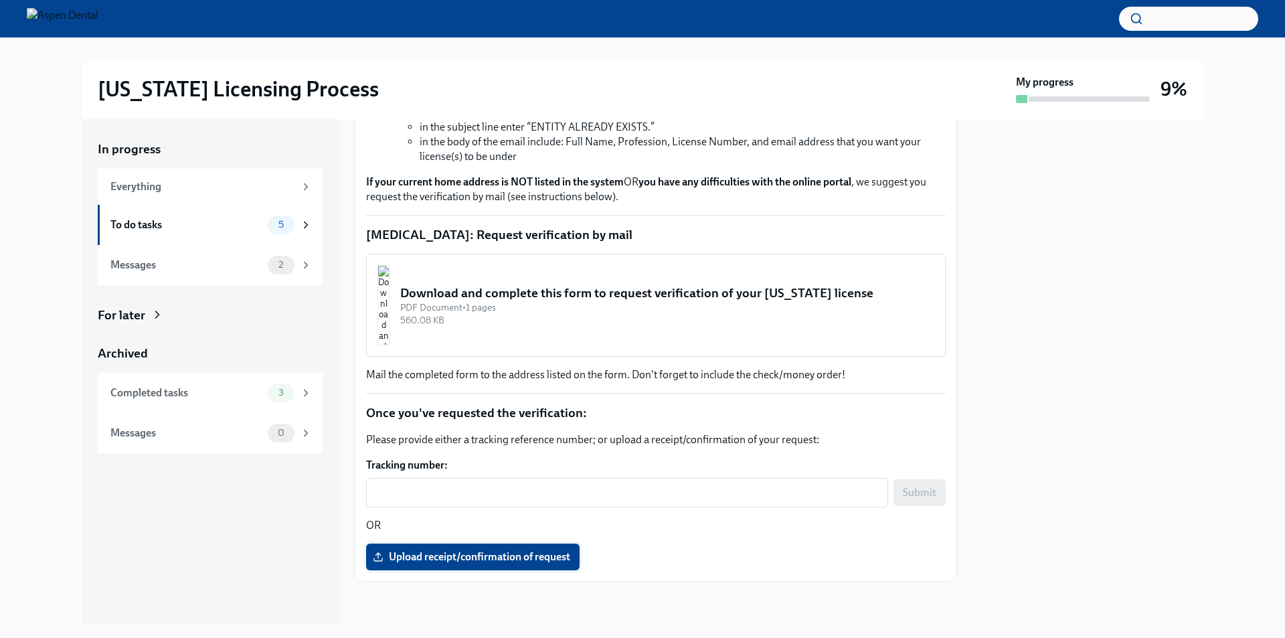
click at [424, 551] on span "Upload receipt/confirmation of request" at bounding box center [472, 556] width 195 height 13
click at [0, 0] on input "Upload receipt/confirmation of request" at bounding box center [0, 0] width 0 height 0
click at [312, 227] on div "To do tasks 4" at bounding box center [210, 225] width 225 height 40
